Goal: Transaction & Acquisition: Purchase product/service

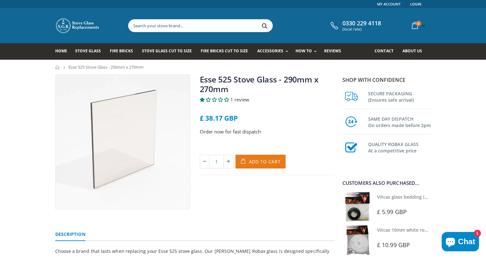
click at [251, 164] on span "Add to Cart" at bounding box center [265, 162] width 32 height 6
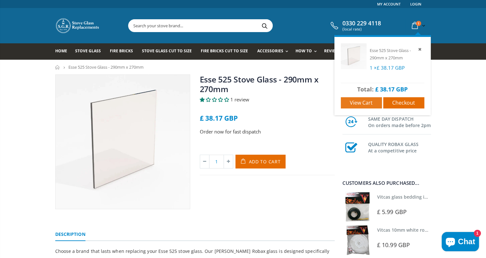
click at [363, 105] on span "View cart" at bounding box center [361, 102] width 23 height 7
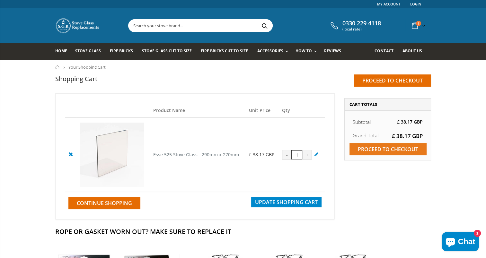
click at [358, 148] on input "Proceed to checkout" at bounding box center [388, 149] width 77 height 12
